Goal: Information Seeking & Learning: Learn about a topic

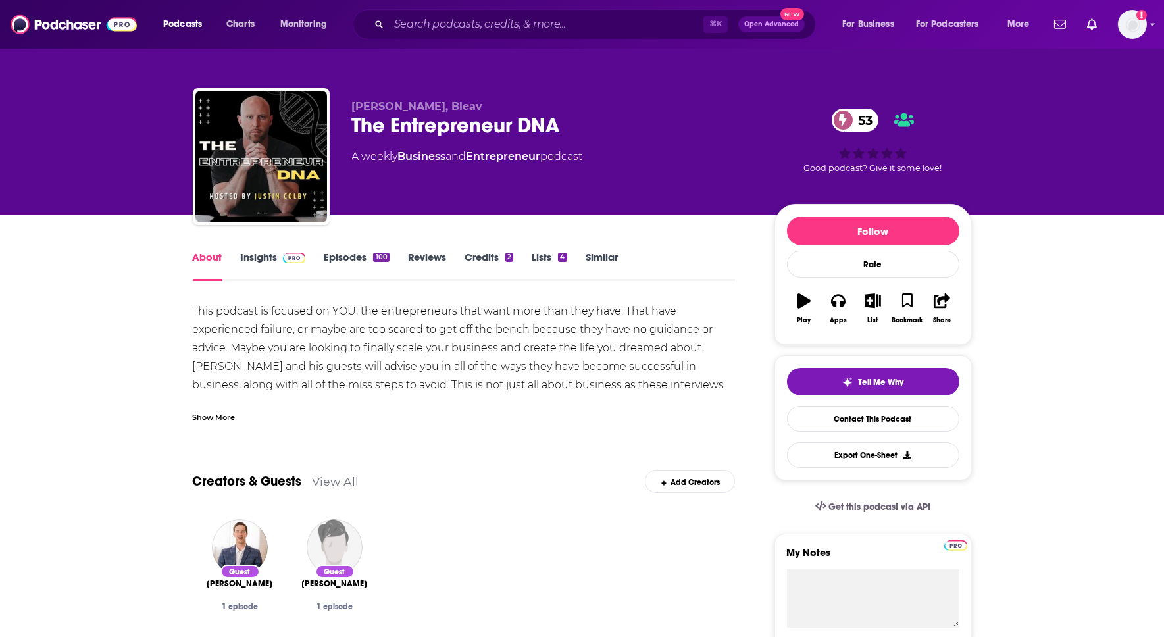
click at [261, 249] on div "About Insights Episodes 100 Reviews Credits 2 Lists 4 Similar" at bounding box center [464, 265] width 543 height 32
click at [277, 269] on link "Insights" at bounding box center [273, 266] width 65 height 30
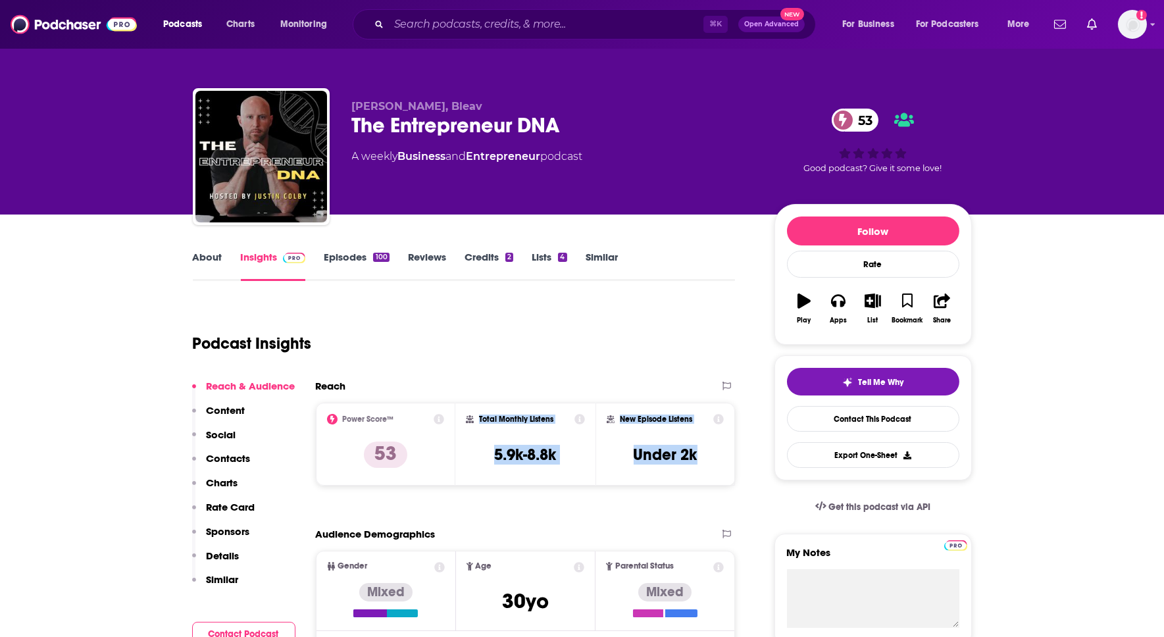
drag, startPoint x: 475, startPoint y: 417, endPoint x: 710, endPoint y: 457, distance: 238.3
click at [710, 457] on div "Power Score™ 53 Total Monthly Listens 5.9k-8.8k New Episode Listens Under 2k" at bounding box center [526, 444] width 420 height 83
copy div "Total Monthly Listens 5.9k-8.8k New Episode Listens Under 2k"
click at [348, 256] on link "Episodes 100" at bounding box center [356, 266] width 65 height 30
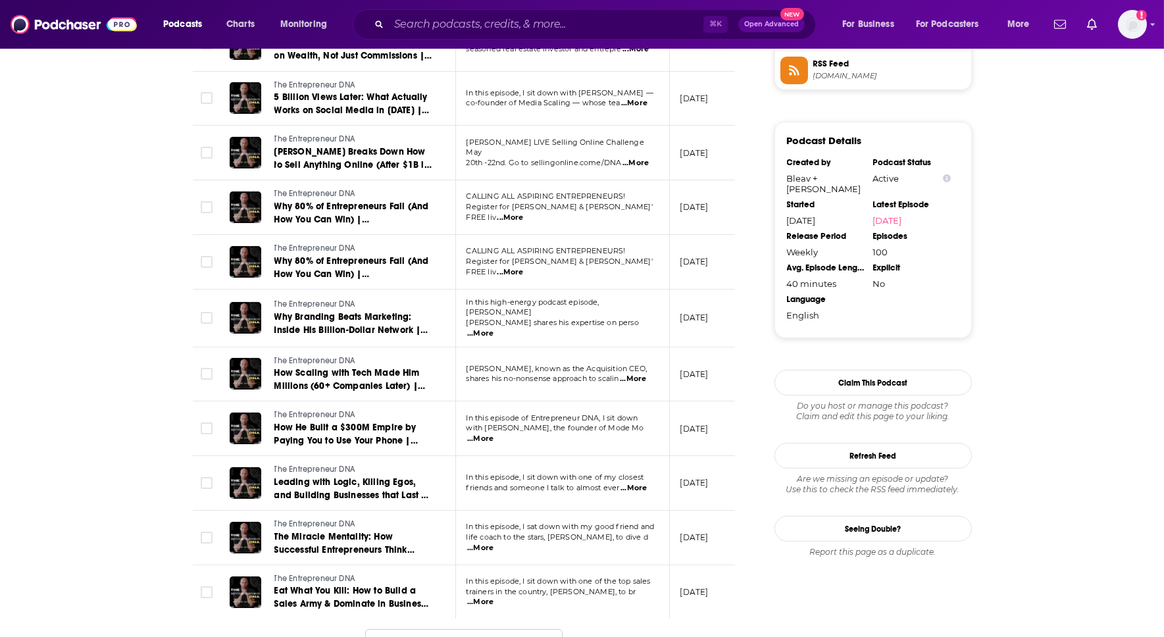
scroll to position [1284, 0]
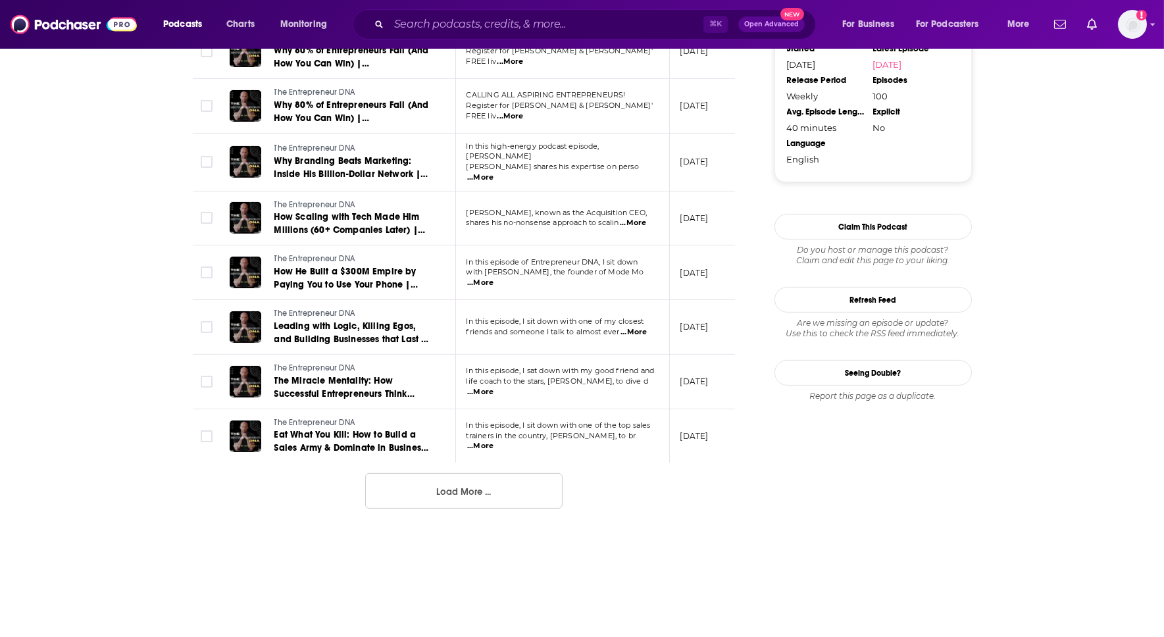
click at [412, 487] on button "Load More ..." at bounding box center [463, 491] width 197 height 36
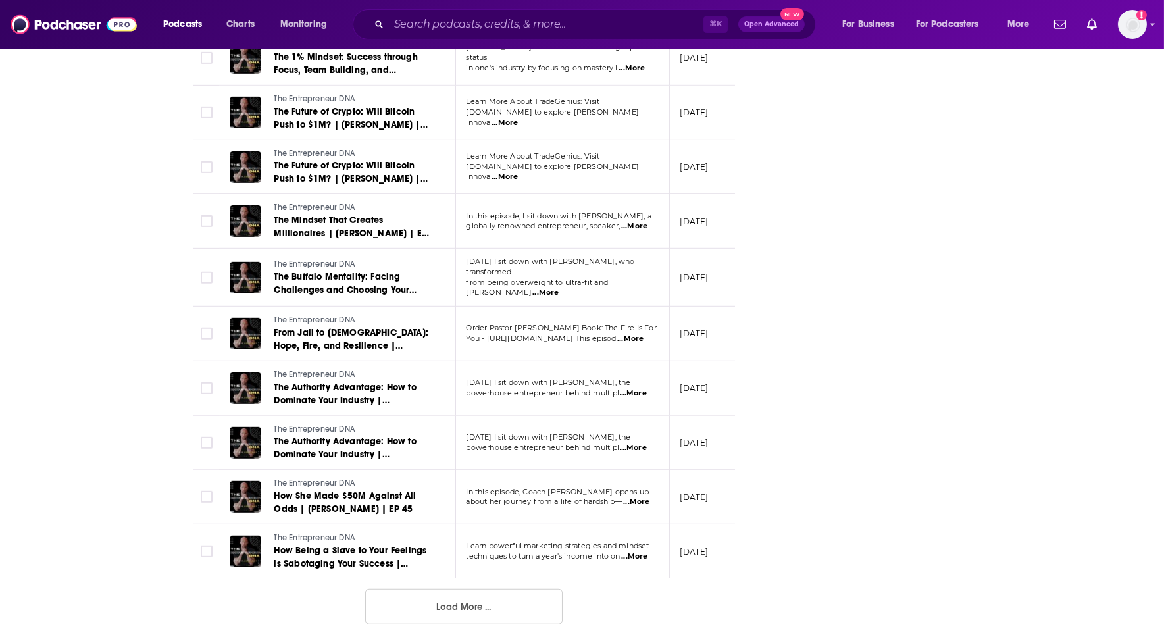
scroll to position [2538, 0]
click at [473, 590] on button "Load More ..." at bounding box center [463, 606] width 197 height 36
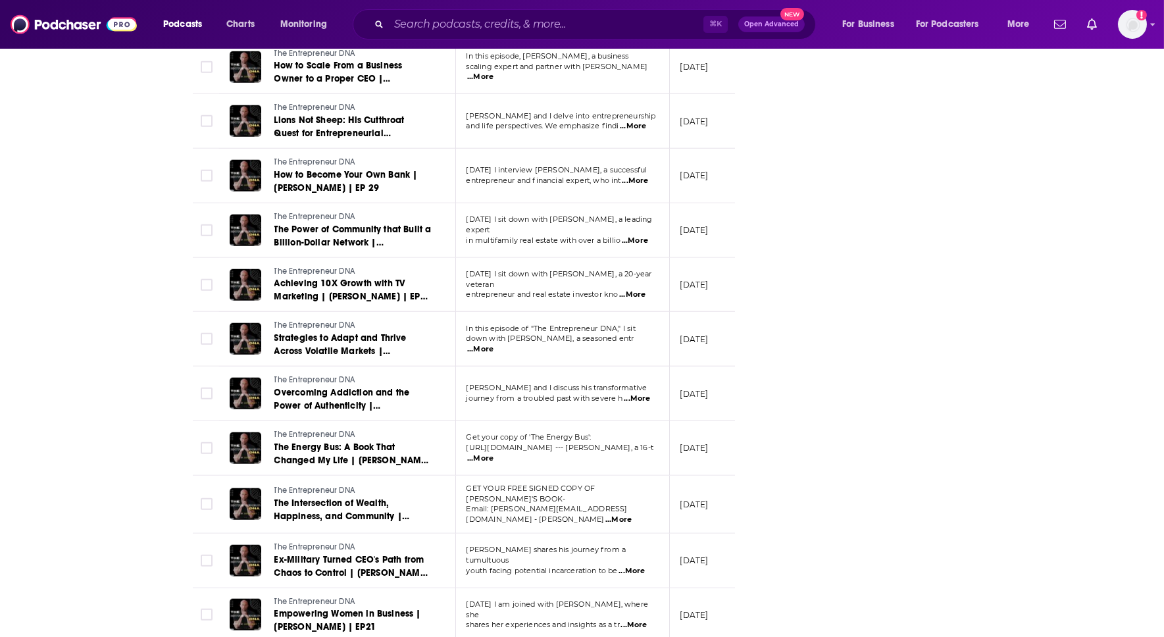
scroll to position [3898, 0]
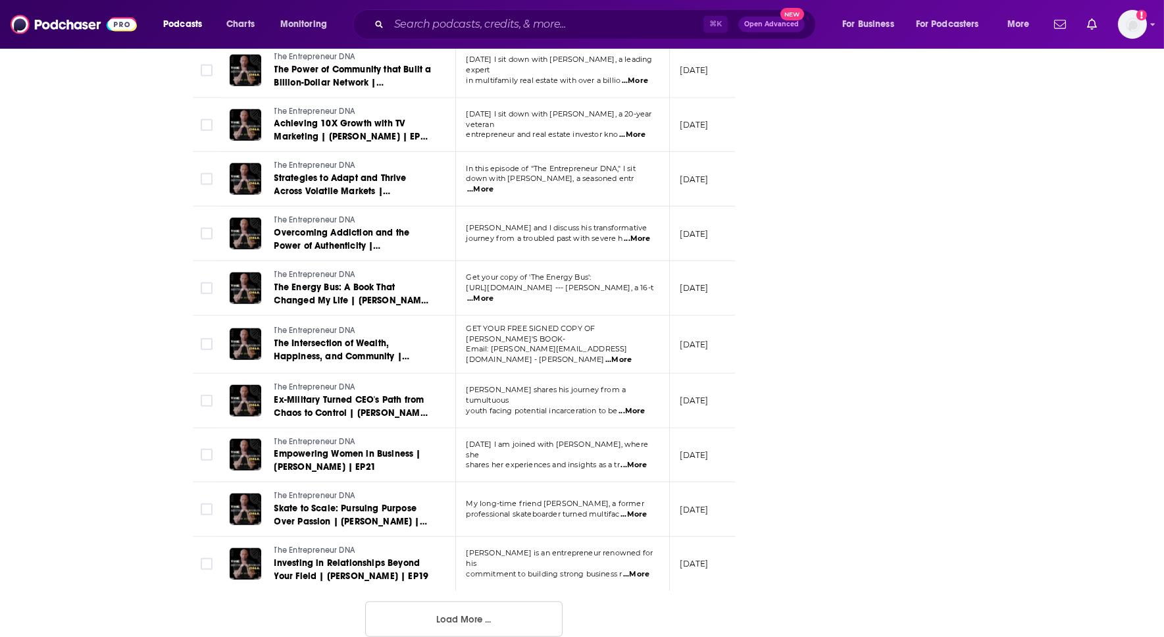
click at [502, 614] on button "Load More ..." at bounding box center [463, 620] width 197 height 36
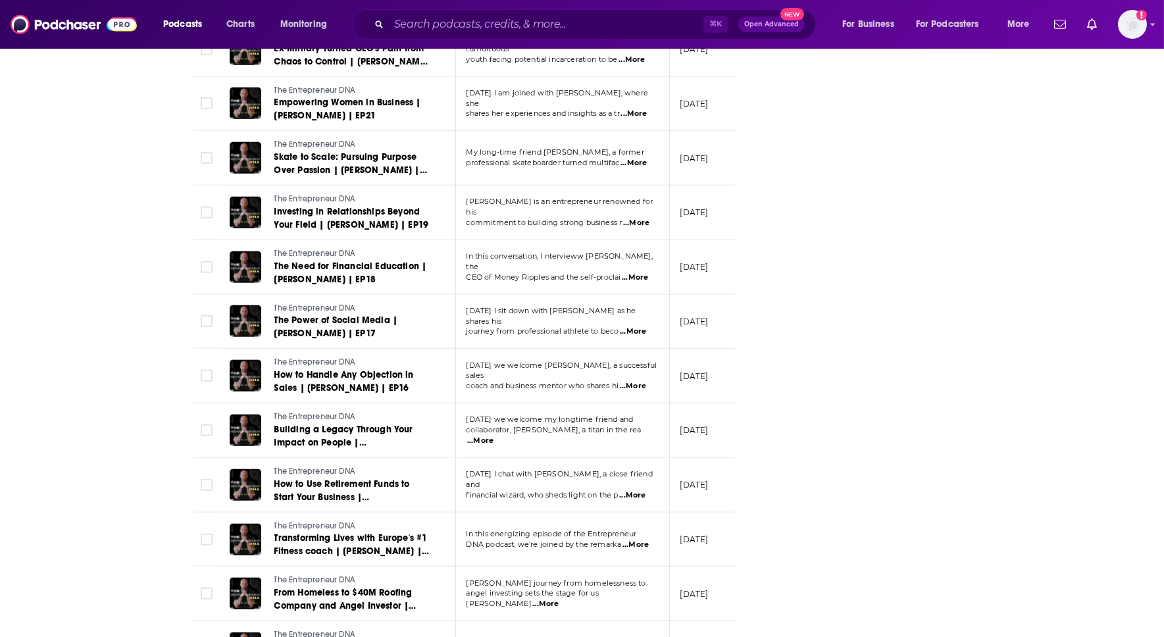
scroll to position [4668, 0]
